Goal: Information Seeking & Learning: Learn about a topic

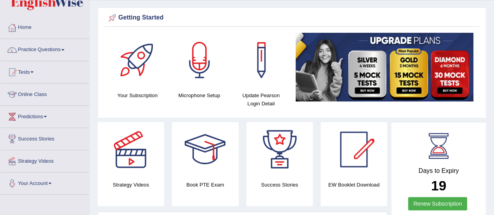
scroll to position [12, 0]
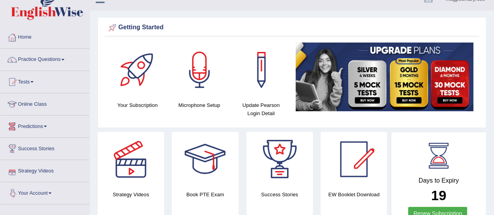
click at [33, 171] on link "Strategy Videos" at bounding box center [44, 170] width 89 height 20
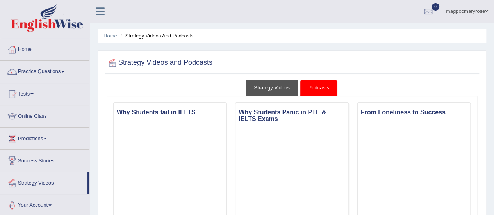
click at [282, 85] on link "Strategy Videos" at bounding box center [272, 88] width 52 height 16
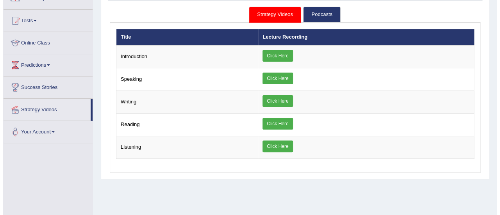
scroll to position [76, 0]
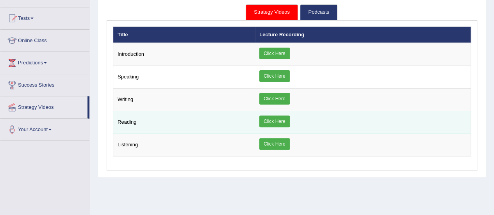
click at [277, 119] on link "Click Here" at bounding box center [274, 122] width 30 height 12
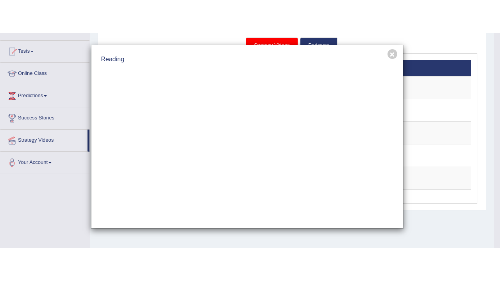
scroll to position [0, 0]
